Goal: Find specific page/section: Find specific page/section

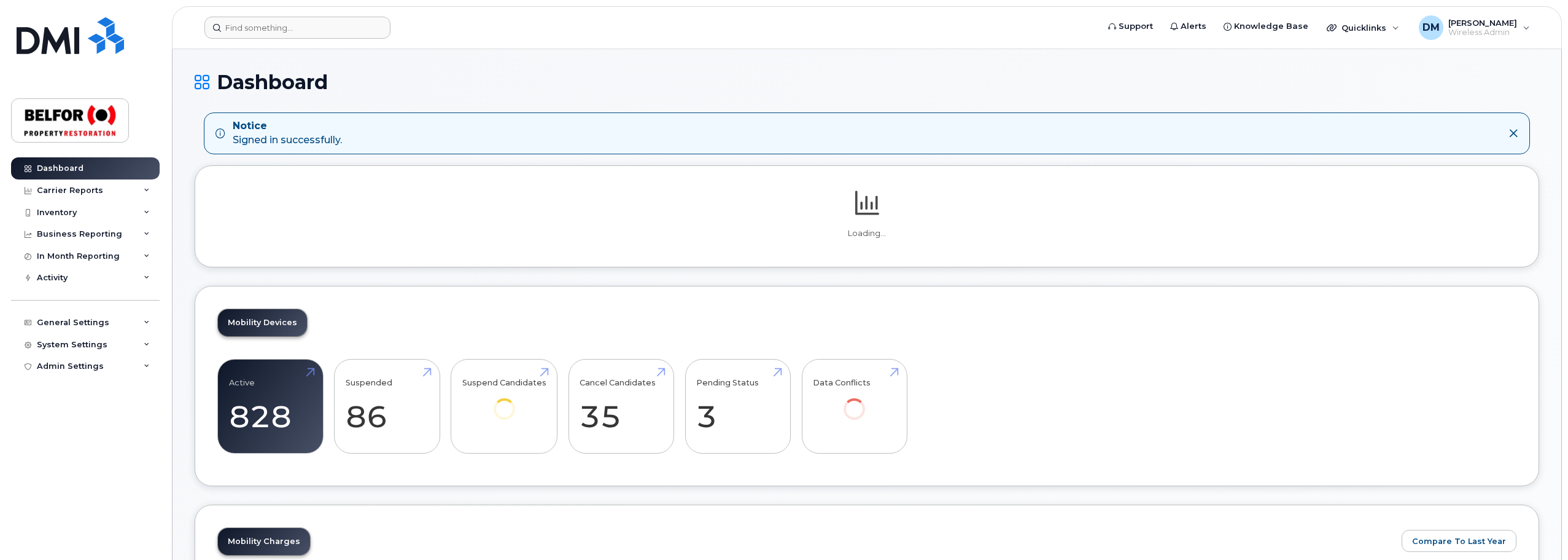
click at [244, 18] on header "Support Alerts Knowledge Base Quicklinks Suspend / Cancel Device Change SIM Car…" at bounding box center [867, 28] width 1390 height 43
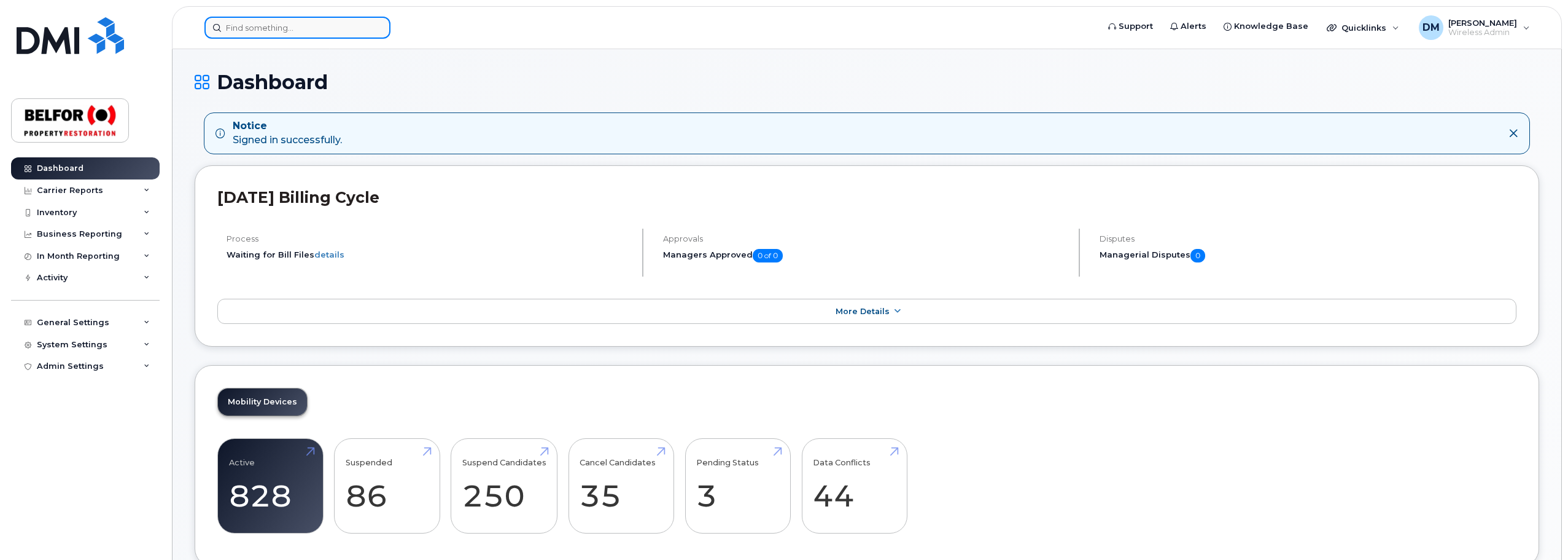
click at [239, 27] on input at bounding box center [297, 28] width 186 height 22
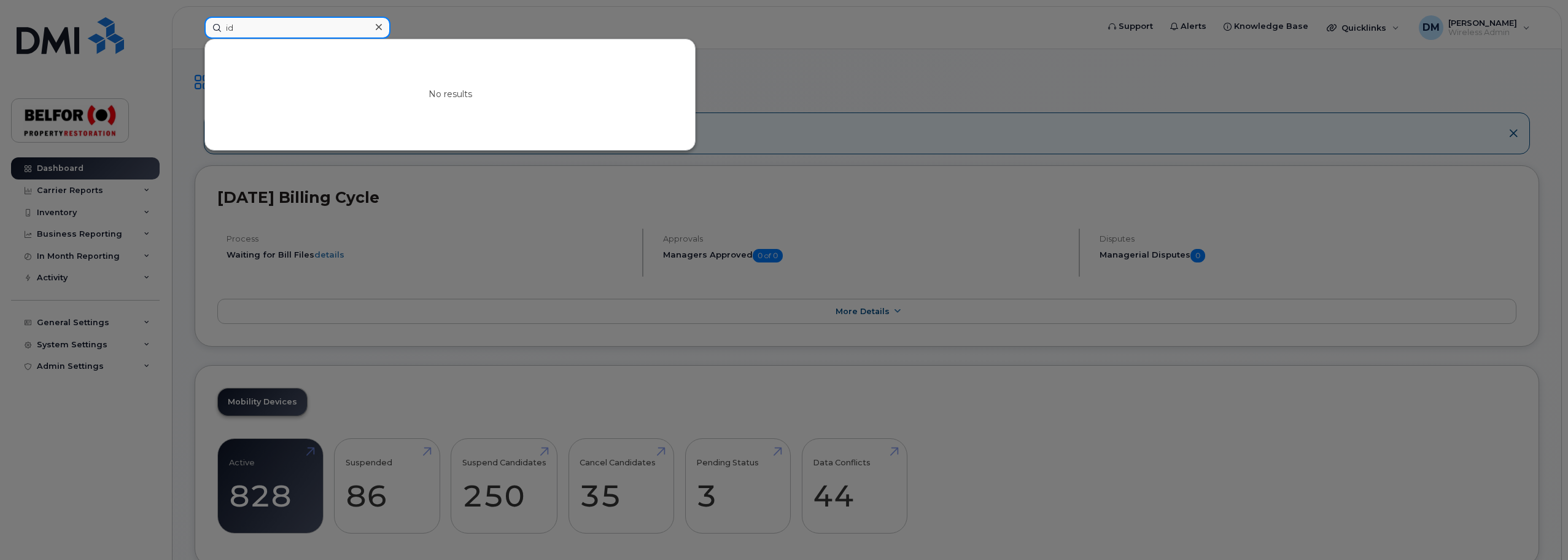
type input "i"
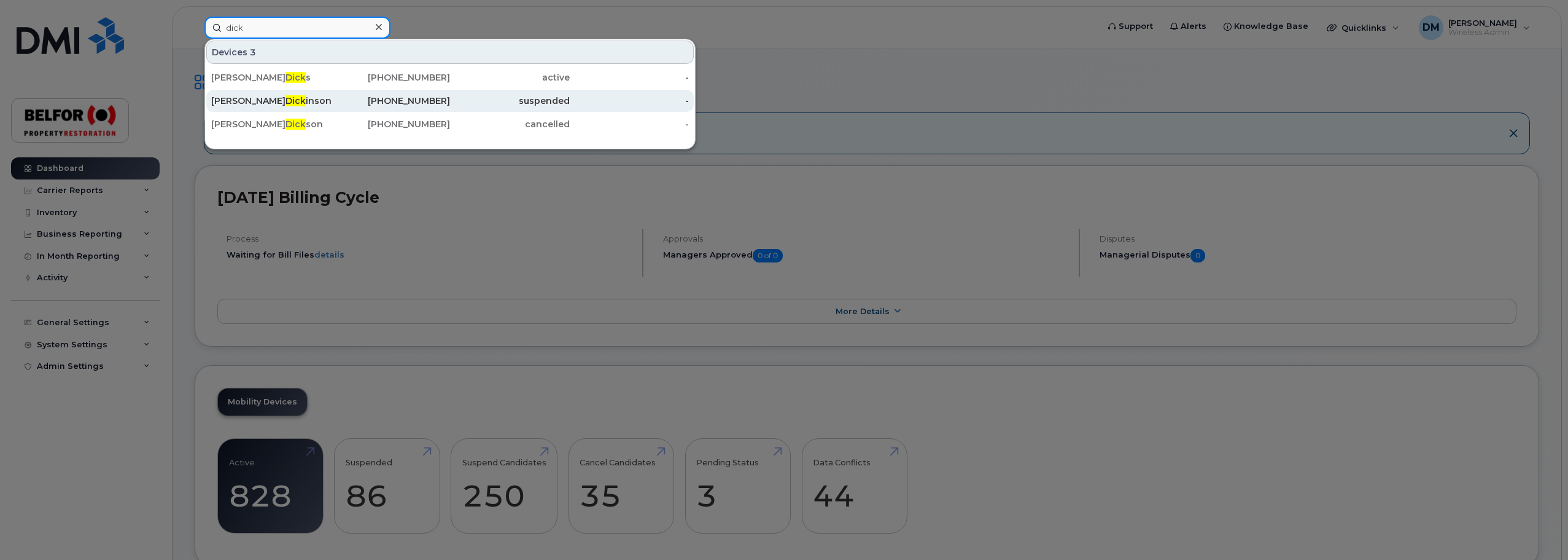
type input "dick"
click at [304, 97] on div "[PERSON_NAME] [PERSON_NAME]" at bounding box center [271, 101] width 120 height 12
